Goal: Contribute content

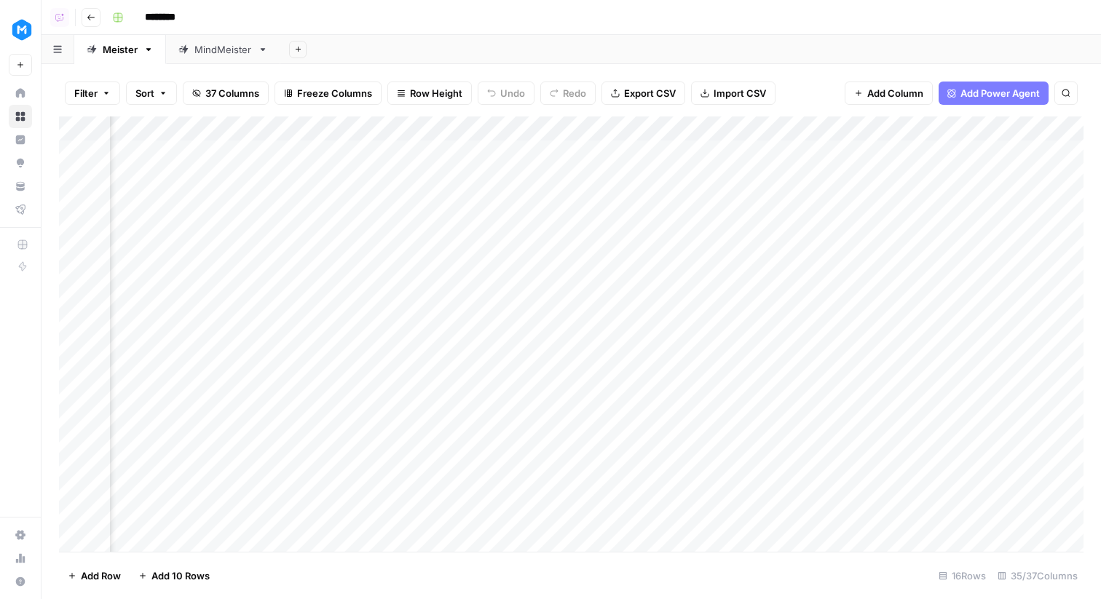
scroll to position [0, 3176]
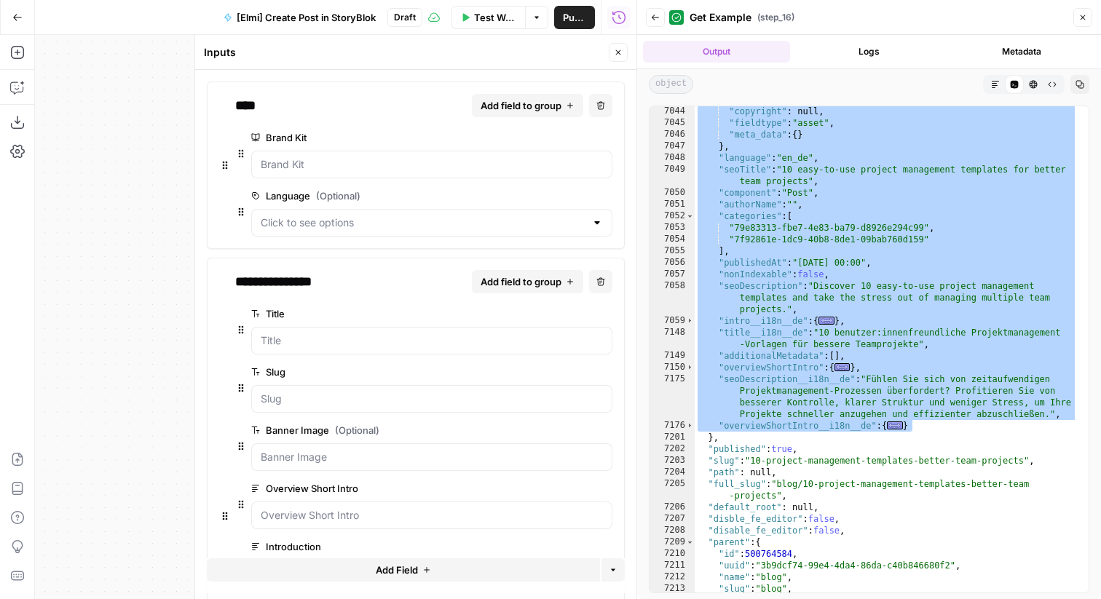
scroll to position [704, 0]
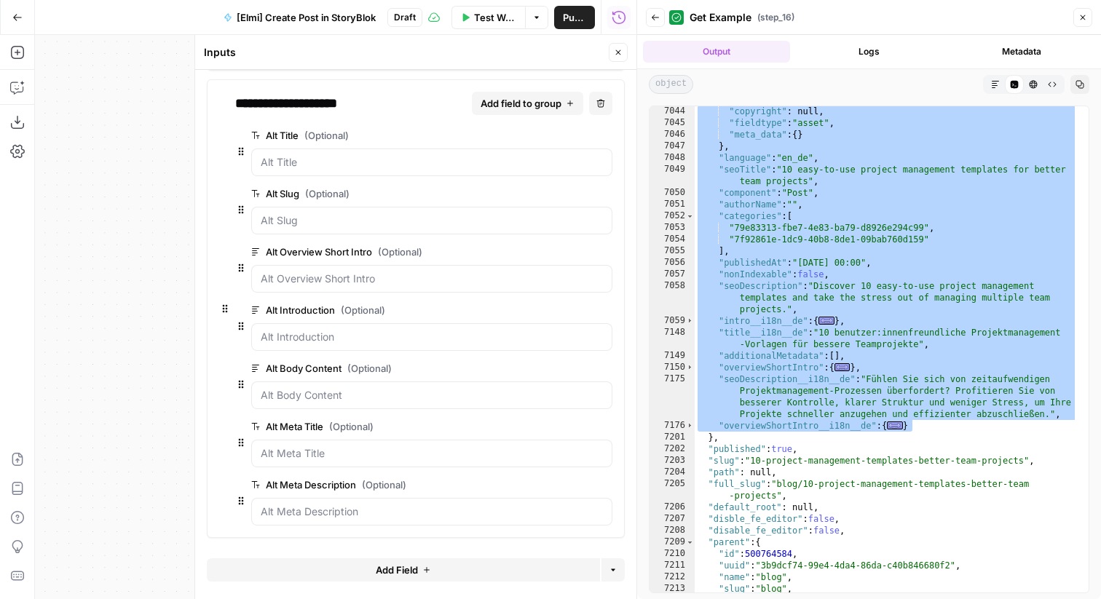
click at [807, 392] on div ""copyright" : null , "fieldtype" : "asset" , "meta_data" : { } } , "language" :…" at bounding box center [885, 361] width 383 height 510
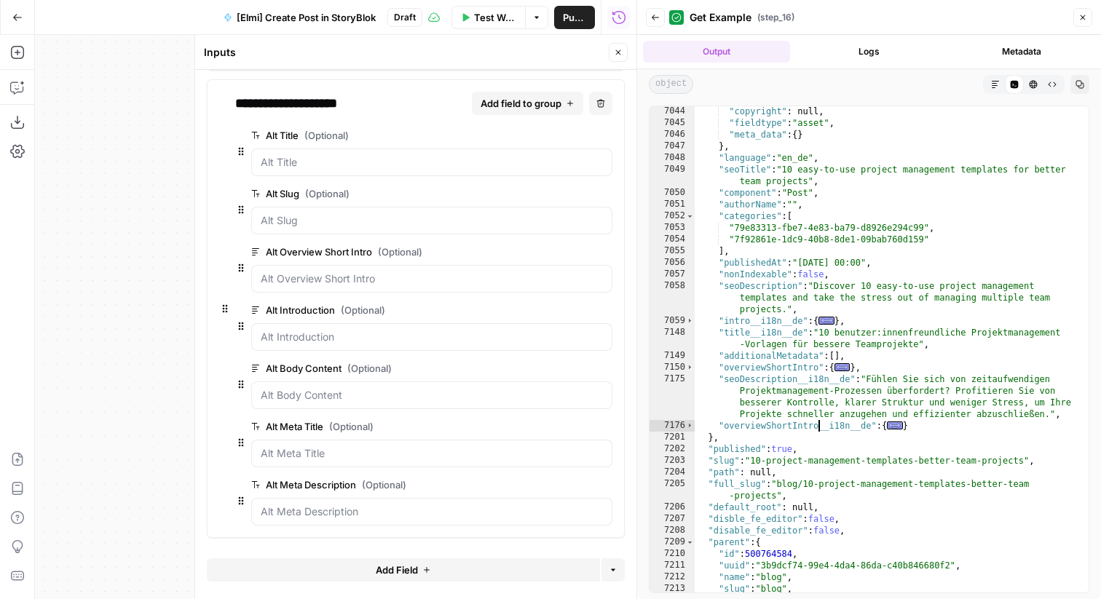
click at [820, 430] on div ""copyright" : null , "fieldtype" : "asset" , "meta_data" : { } } , "language" :…" at bounding box center [885, 361] width 383 height 510
click at [784, 321] on div ""copyright" : null , "fieldtype" : "asset" , "meta_data" : { } } , "language" :…" at bounding box center [885, 361] width 383 height 510
type textarea "**********"
click at [784, 321] on div ""copyright" : null , "fieldtype" : "asset" , "meta_data" : { } } , "language" :…" at bounding box center [885, 361] width 383 height 510
